Goal: Transaction & Acquisition: Obtain resource

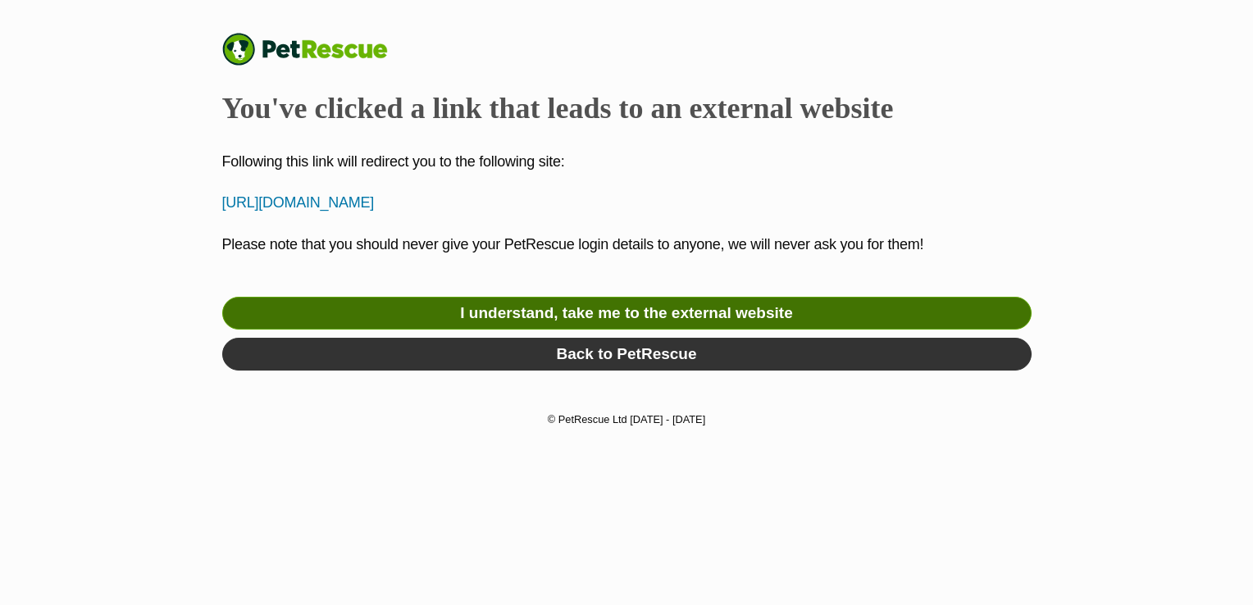
click at [669, 317] on link "I understand, take me to the external website" at bounding box center [626, 313] width 809 height 33
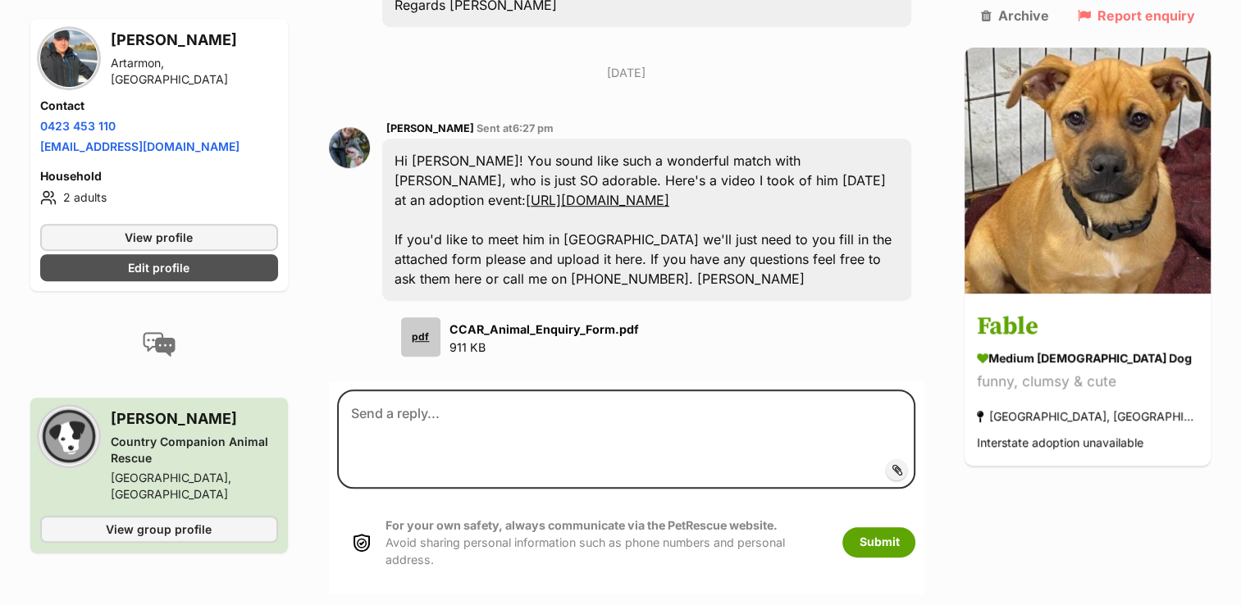
scroll to position [1109, 0]
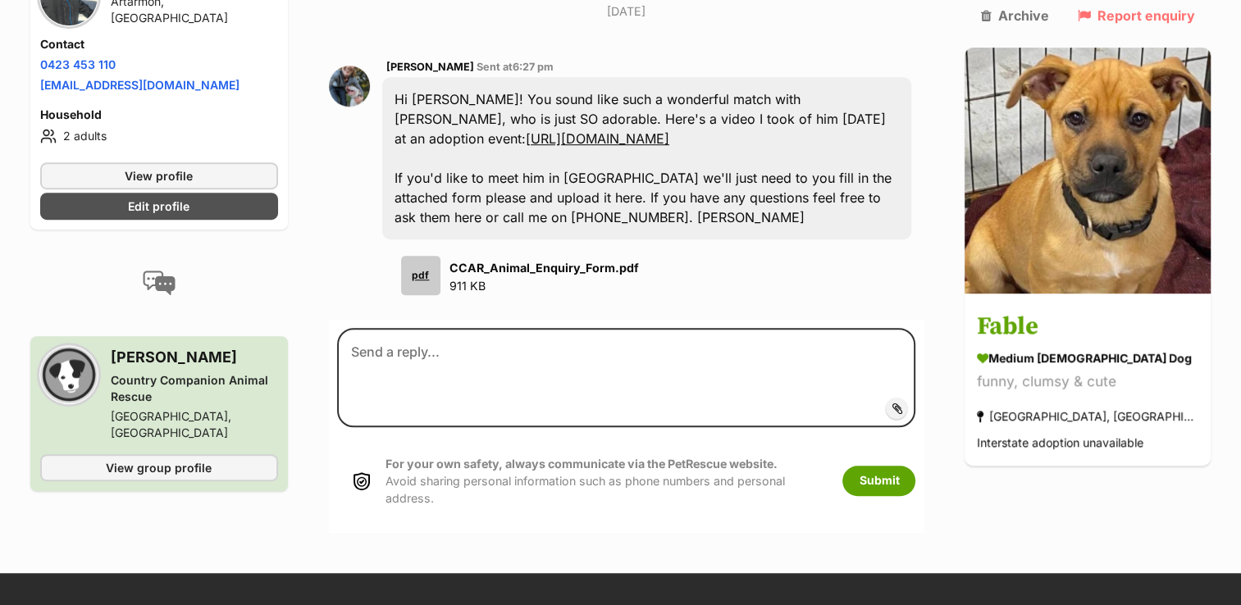
click at [433, 256] on div "pdf" at bounding box center [420, 275] width 39 height 39
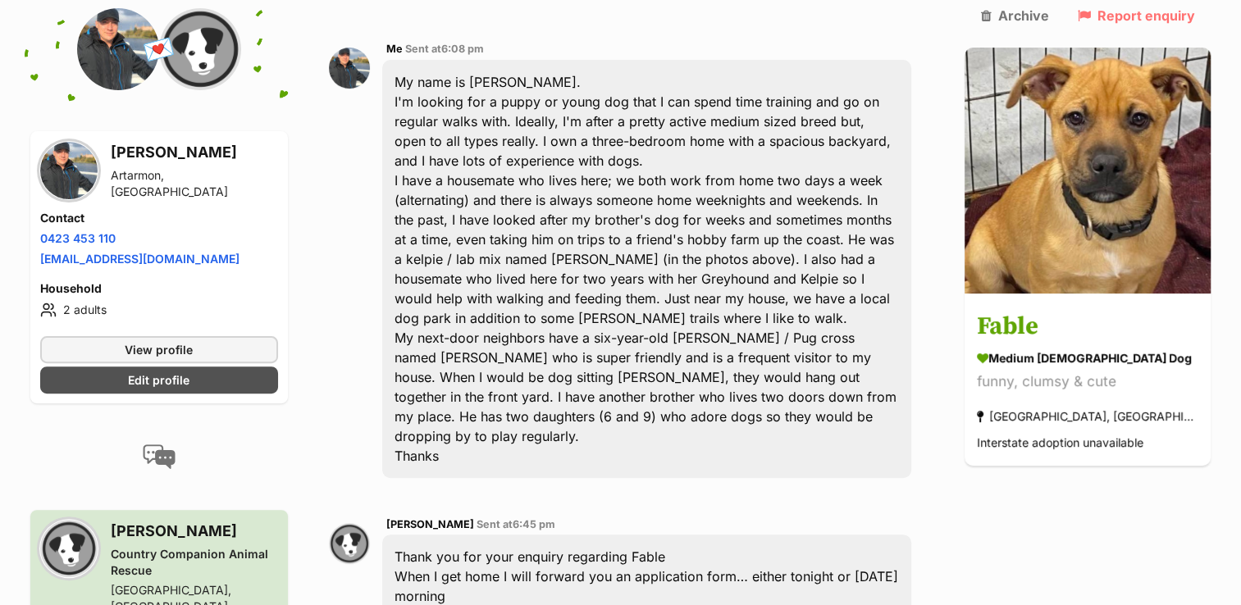
scroll to position [442, 0]
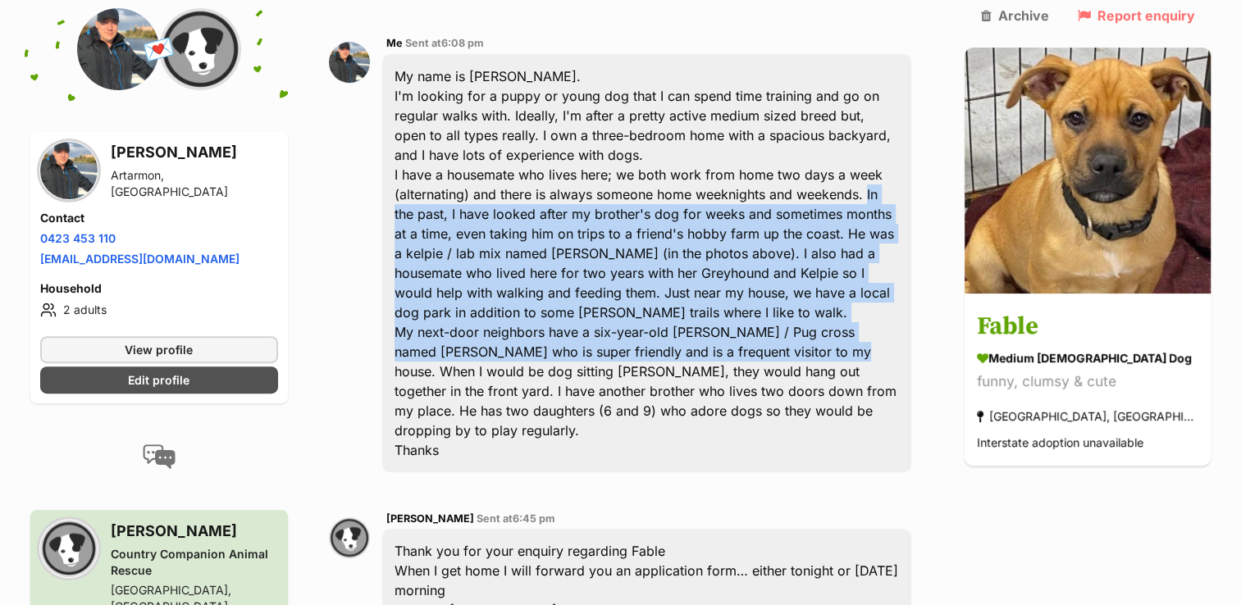
drag, startPoint x: 878, startPoint y: 154, endPoint x: 768, endPoint y: 304, distance: 186.5
click at [768, 304] on div "My name is Rich. I'm looking for a puppy or young dog that I can spend time tra…" at bounding box center [647, 263] width 530 height 418
copy div "In the past, I have looked after my brother's dog for weeks and sometimes month…"
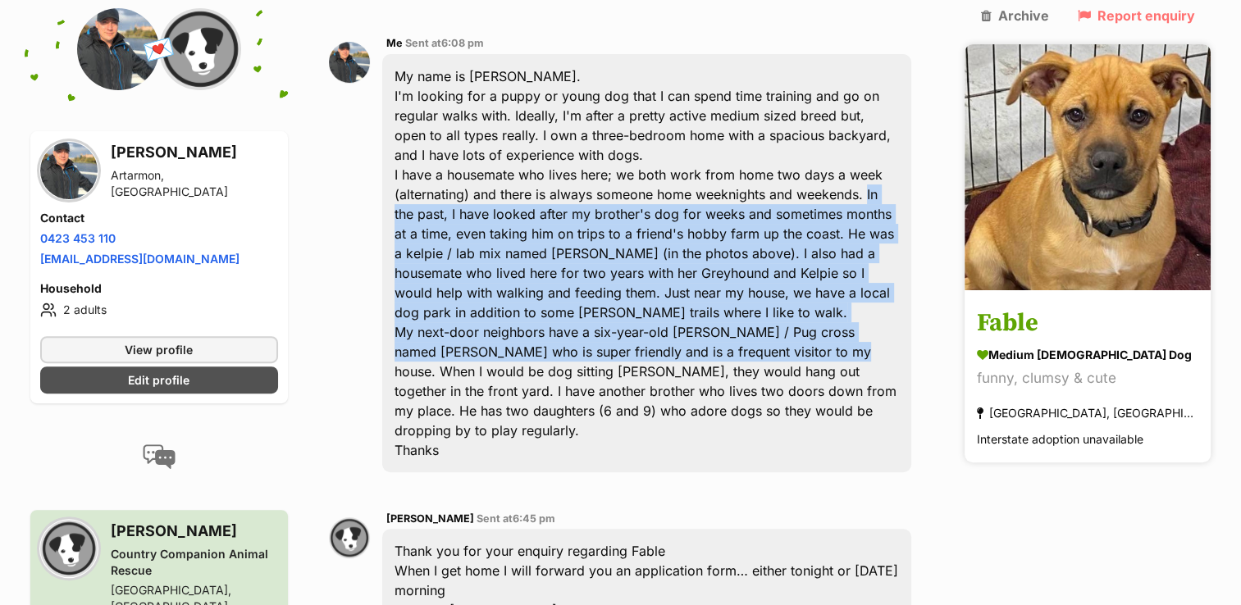
click at [1071, 306] on h3 "Fable" at bounding box center [1087, 324] width 221 height 37
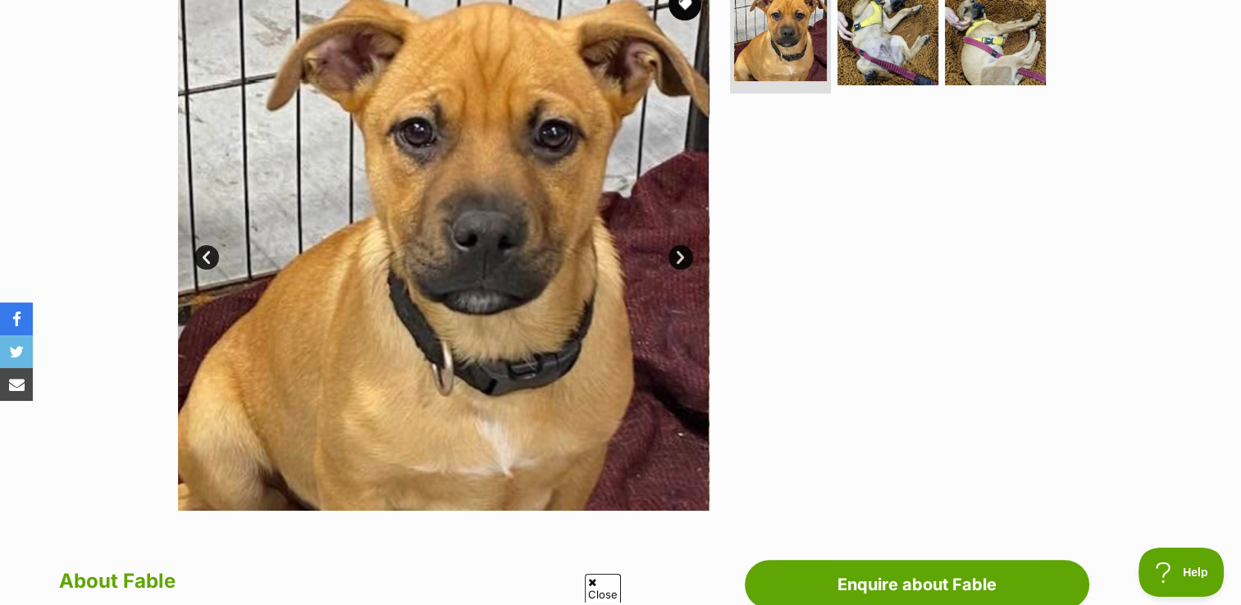
scroll to position [228, 0]
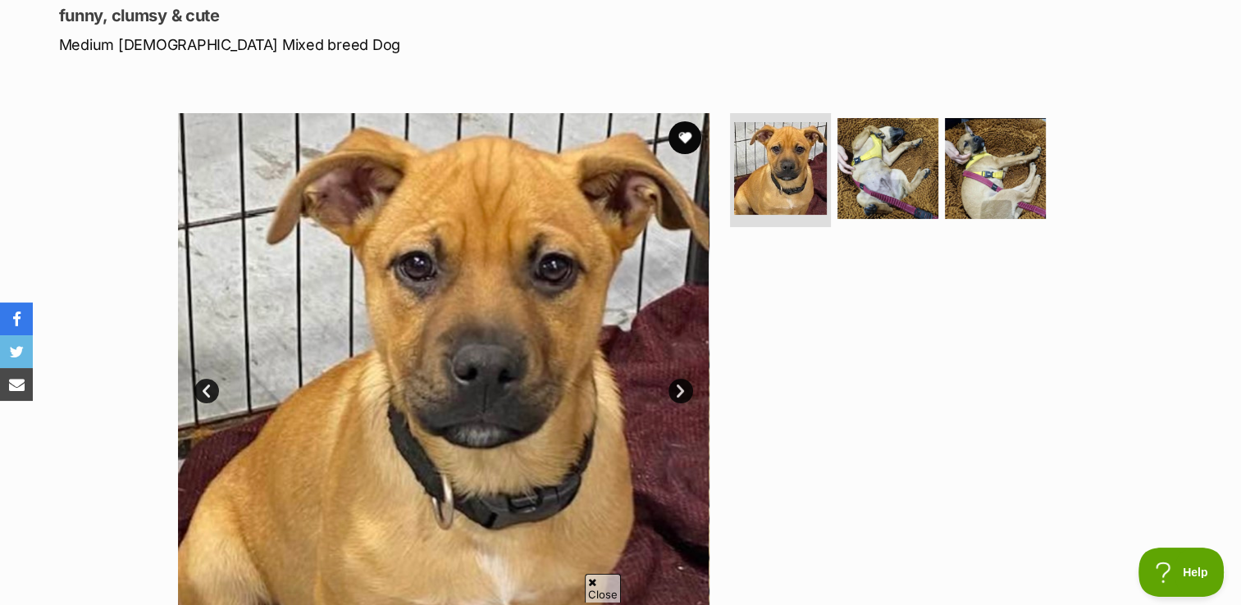
click at [675, 393] on link "Next" at bounding box center [680, 391] width 25 height 25
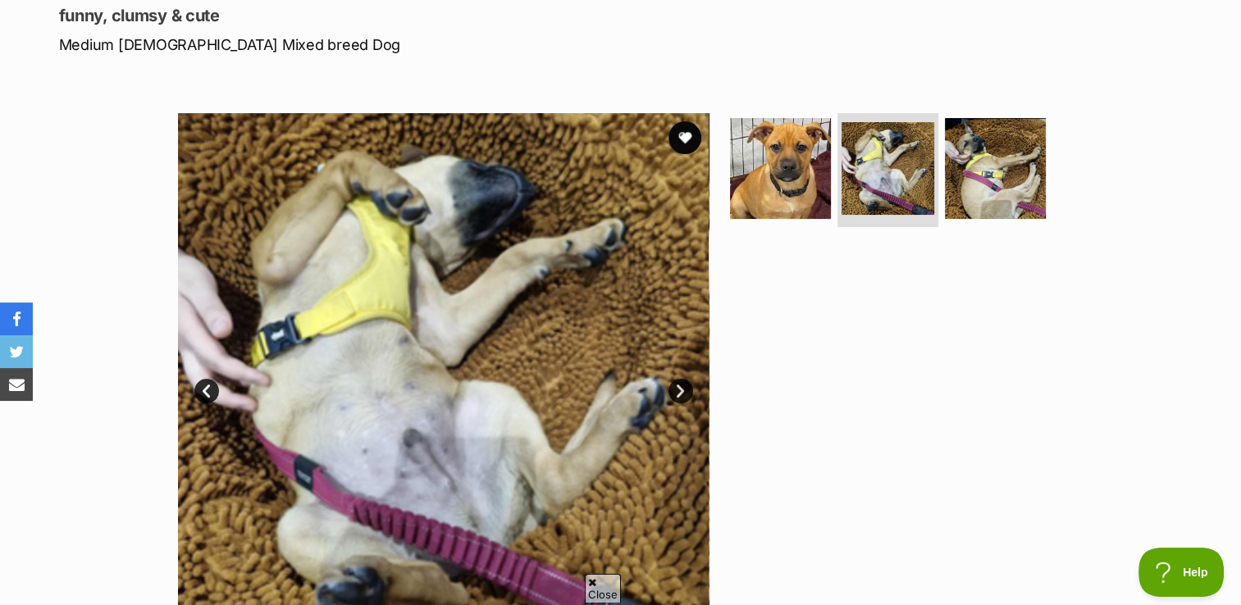
click at [675, 393] on link "Next" at bounding box center [680, 391] width 25 height 25
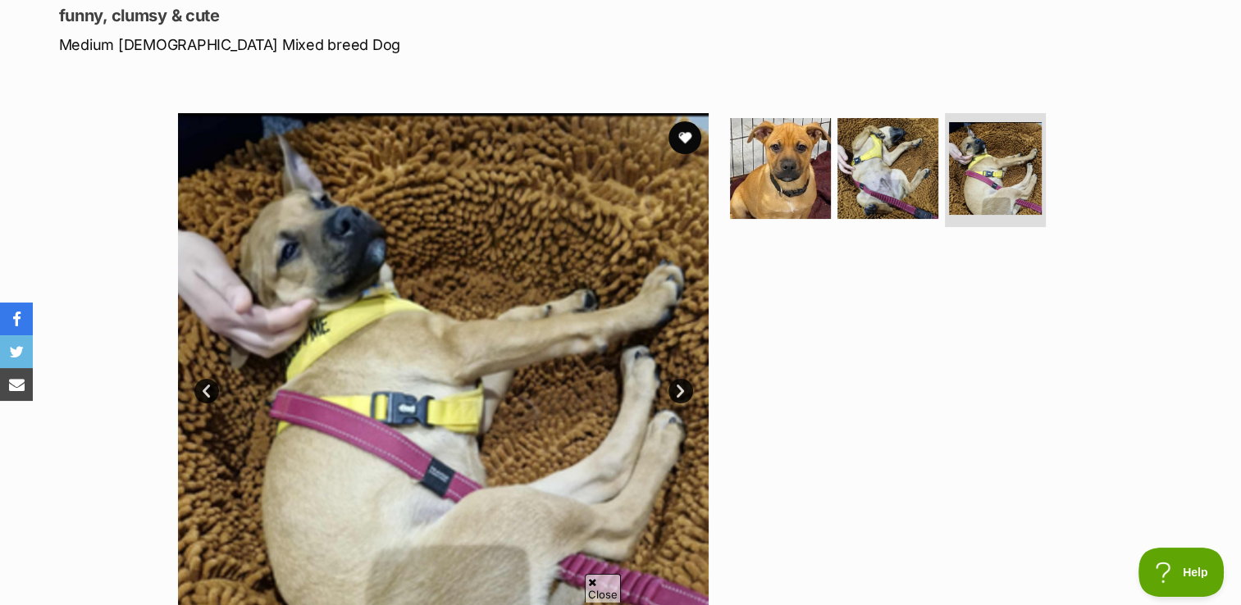
click at [207, 390] on link "Prev" at bounding box center [206, 391] width 25 height 25
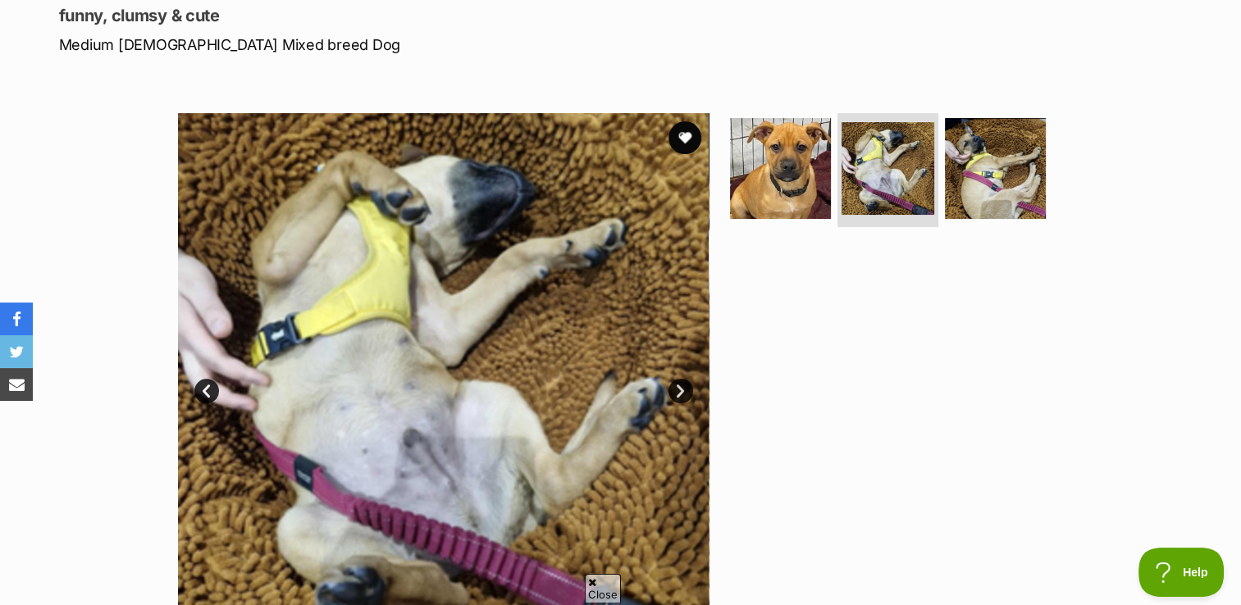
click at [207, 390] on link "Prev" at bounding box center [206, 391] width 25 height 25
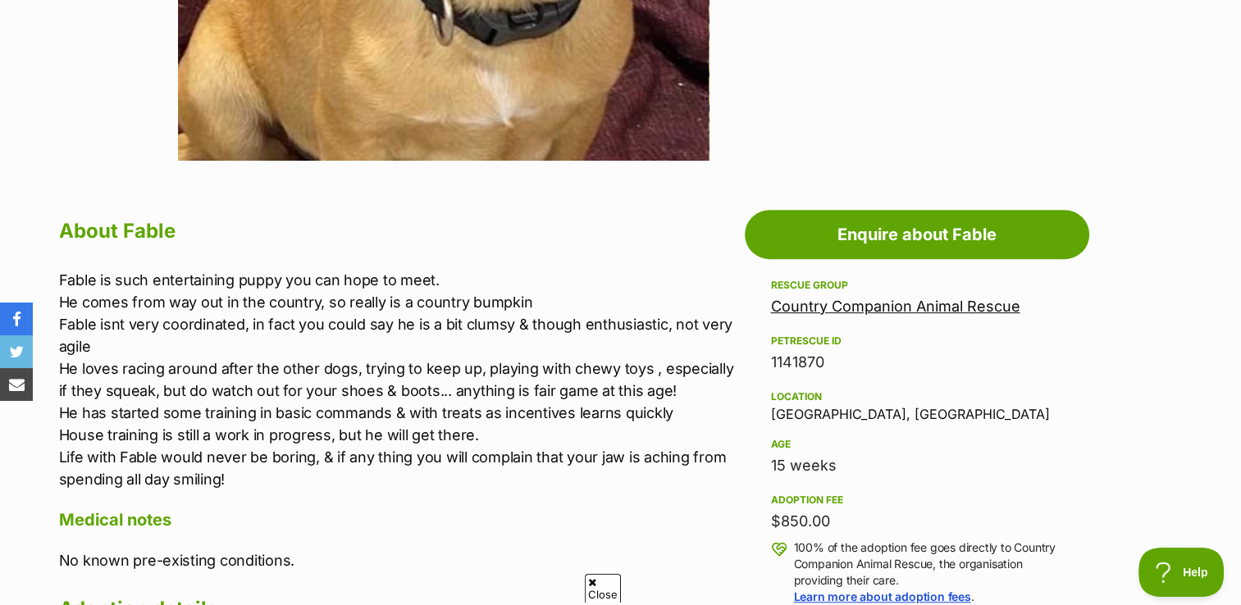
scroll to position [741, 0]
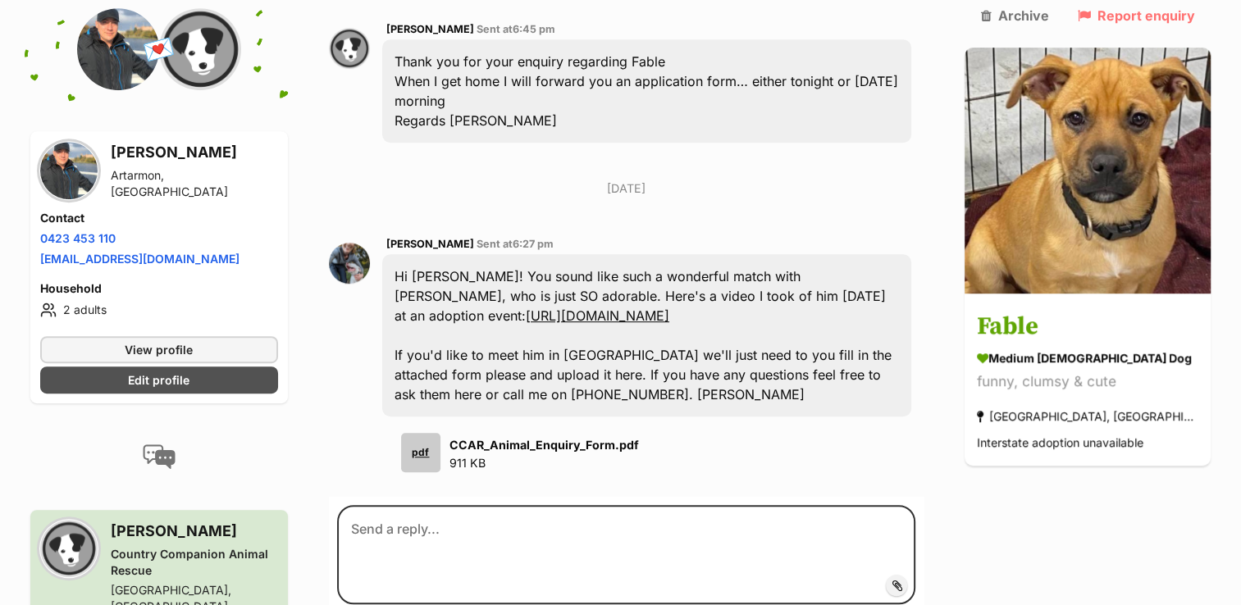
scroll to position [885, 0]
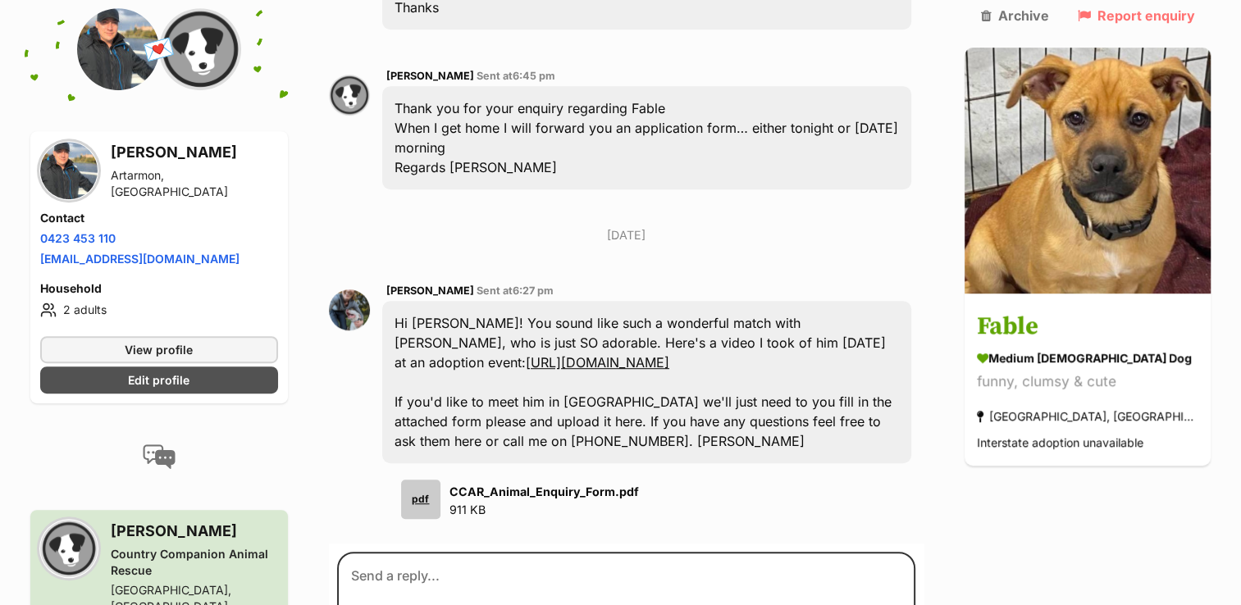
click at [621, 354] on link "[URL][DOMAIN_NAME]" at bounding box center [598, 362] width 144 height 16
